Goal: Find specific page/section: Find specific page/section

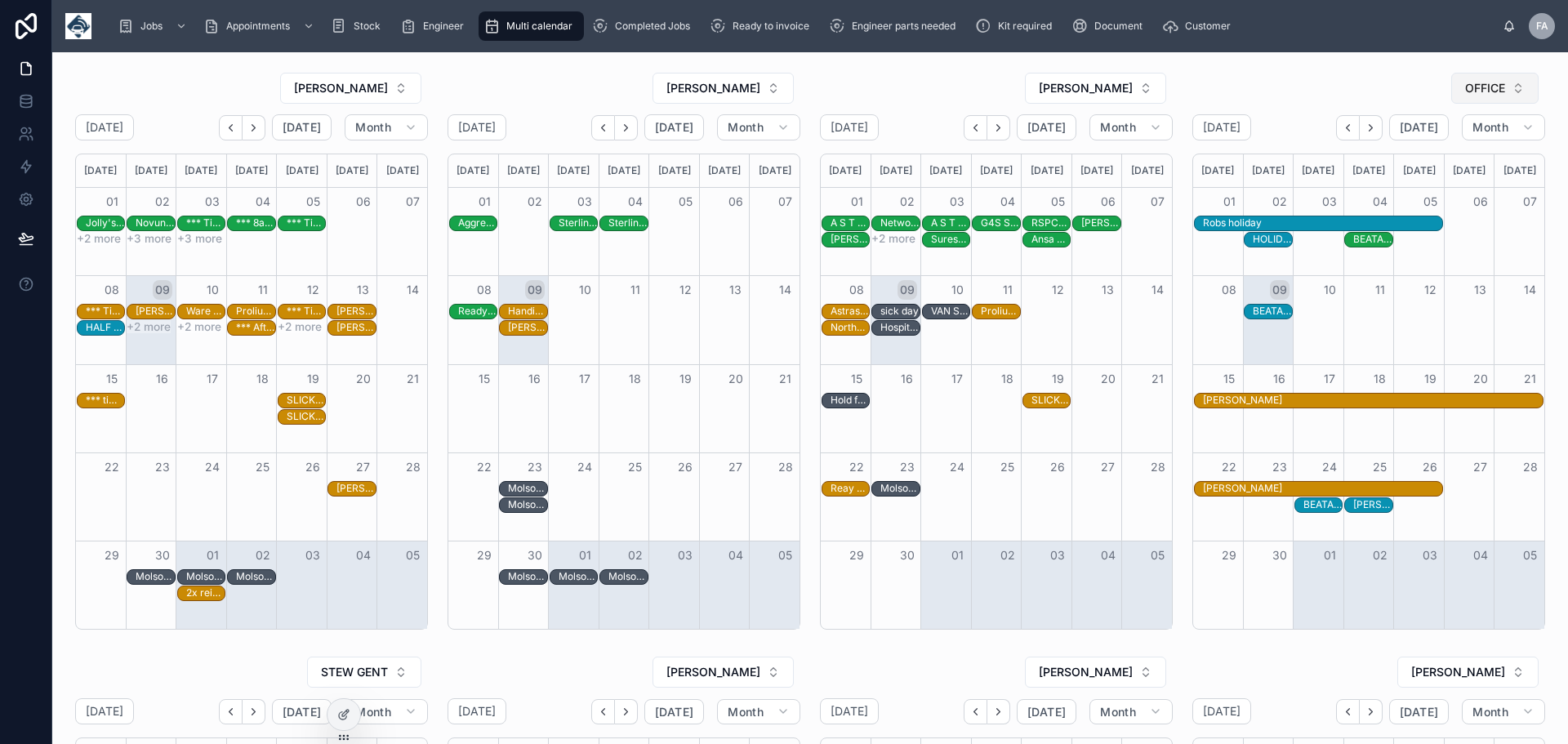
click at [1505, 86] on button "OFFICE" at bounding box center [1495, 88] width 87 height 31
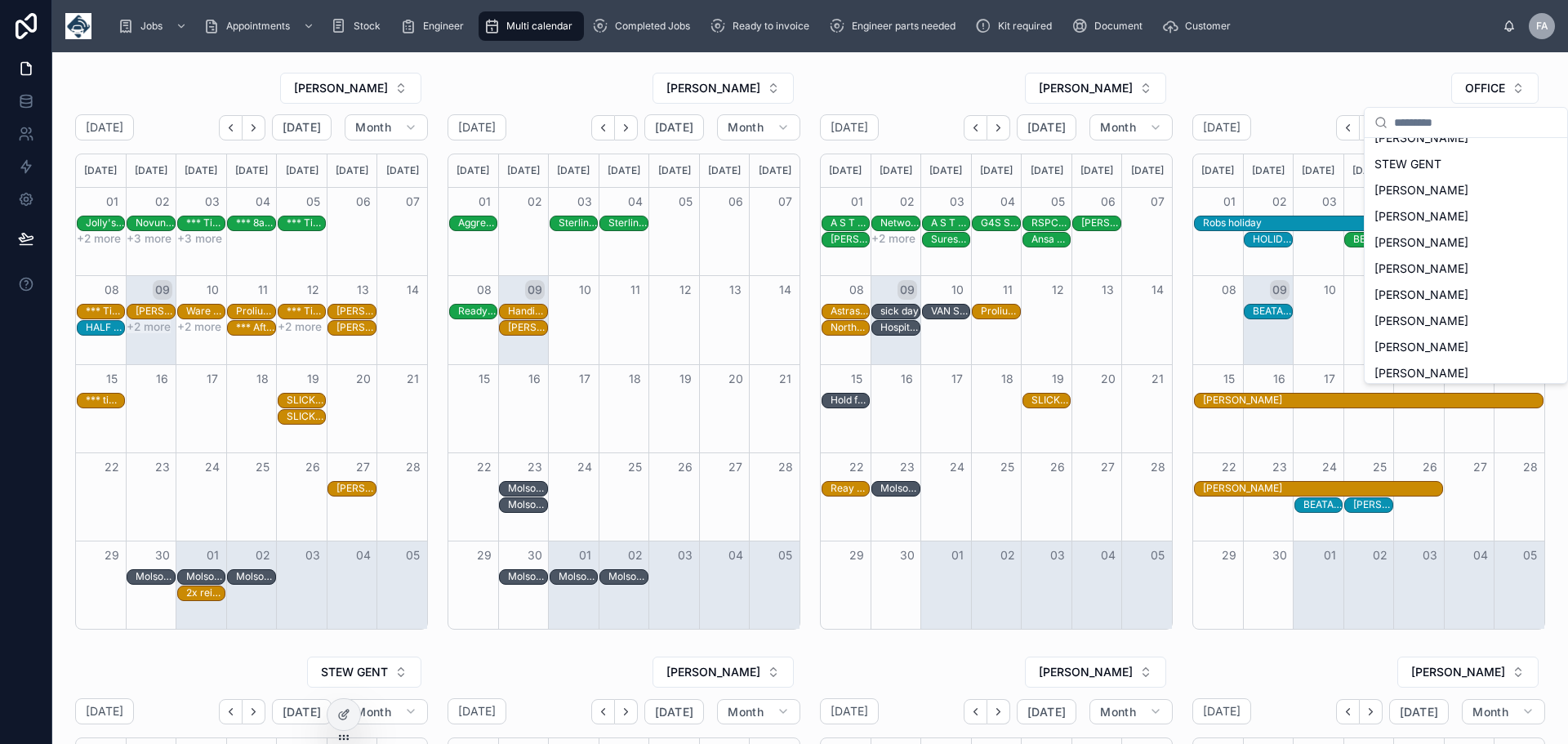
scroll to position [273, 0]
click at [1436, 300] on span "[PERSON_NAME]" at bounding box center [1421, 299] width 94 height 16
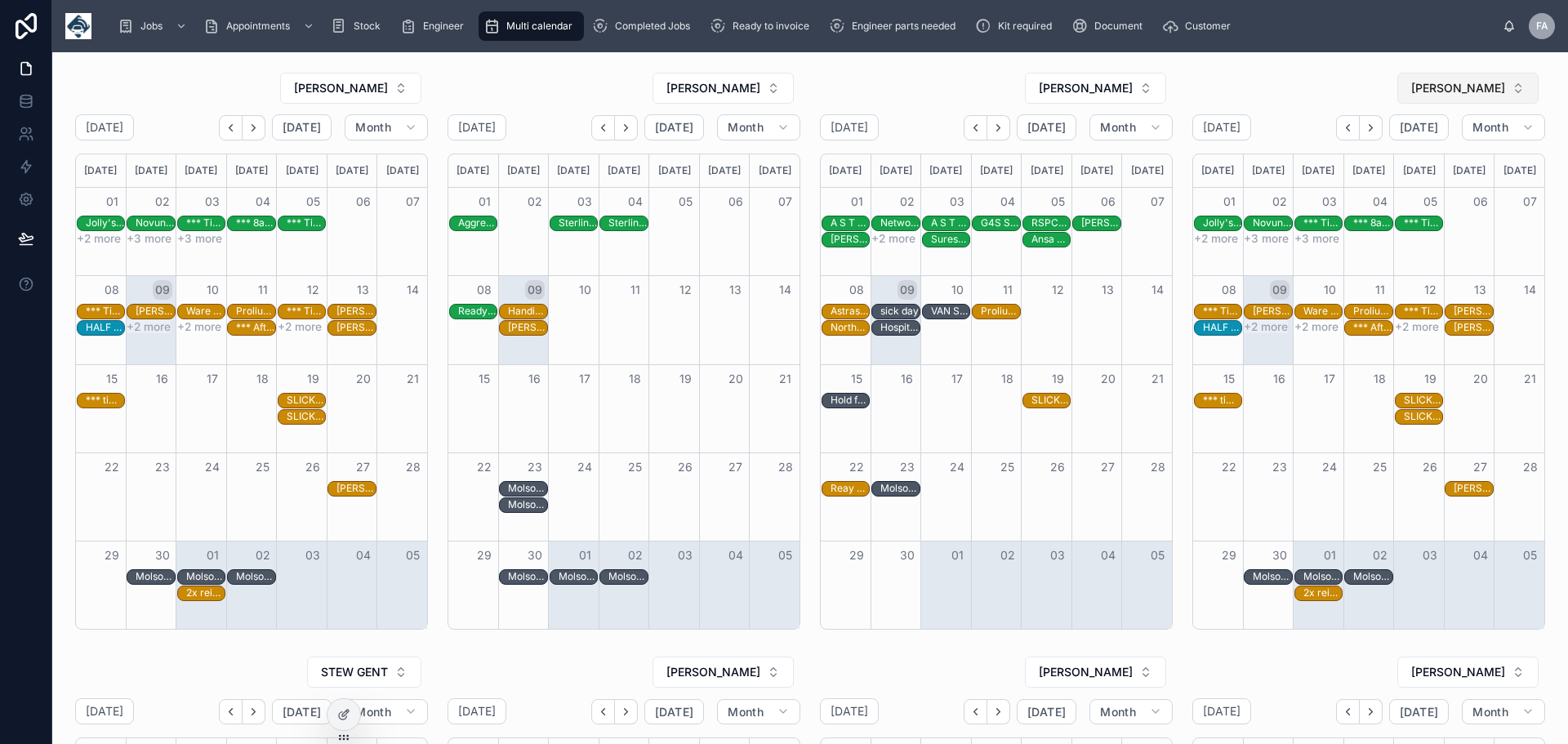
click at [1509, 90] on button "[PERSON_NAME]" at bounding box center [1468, 88] width 142 height 31
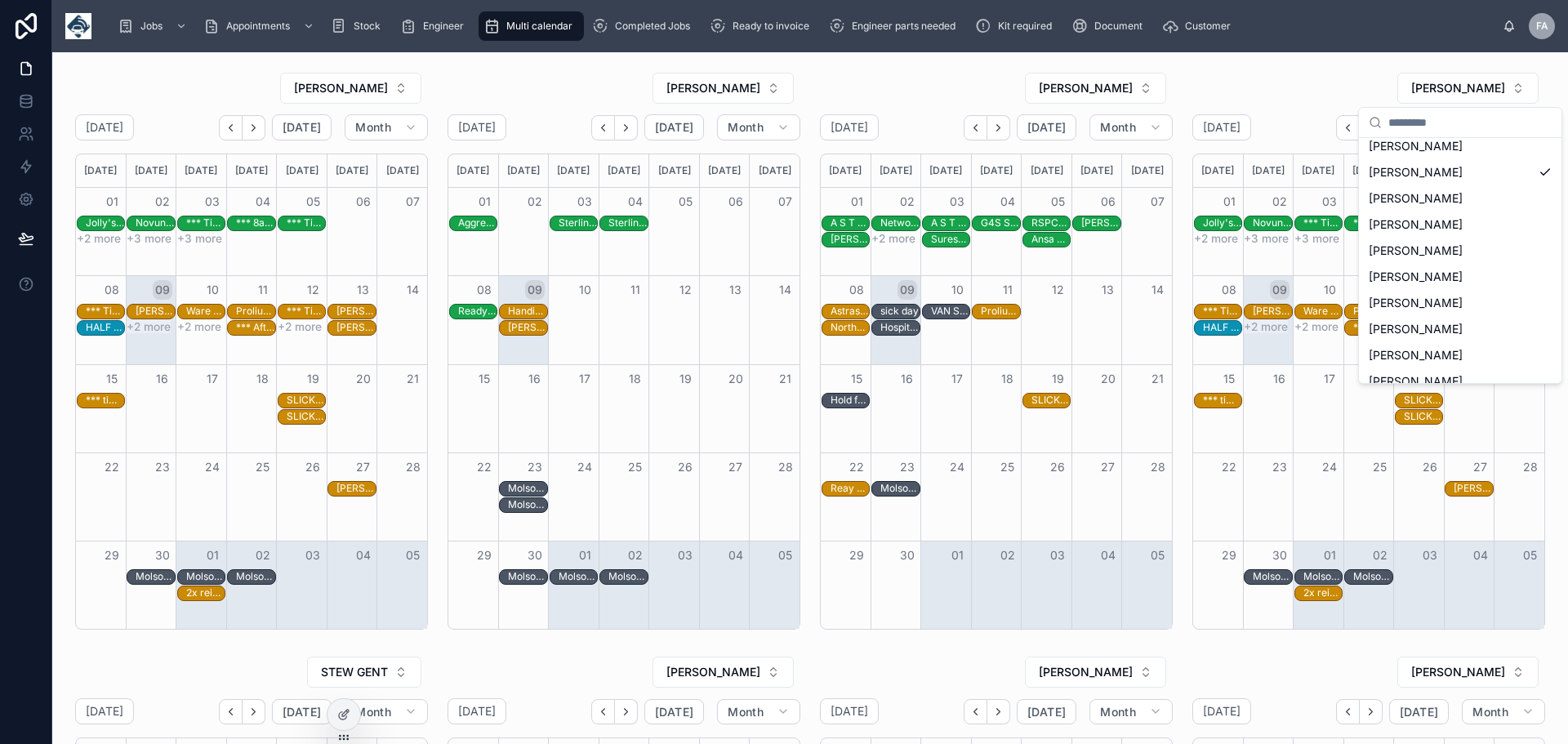
scroll to position [420, 0]
click at [1443, 303] on span "[PERSON_NAME]" at bounding box center [1416, 308] width 94 height 16
